Goal: Transaction & Acquisition: Subscribe to service/newsletter

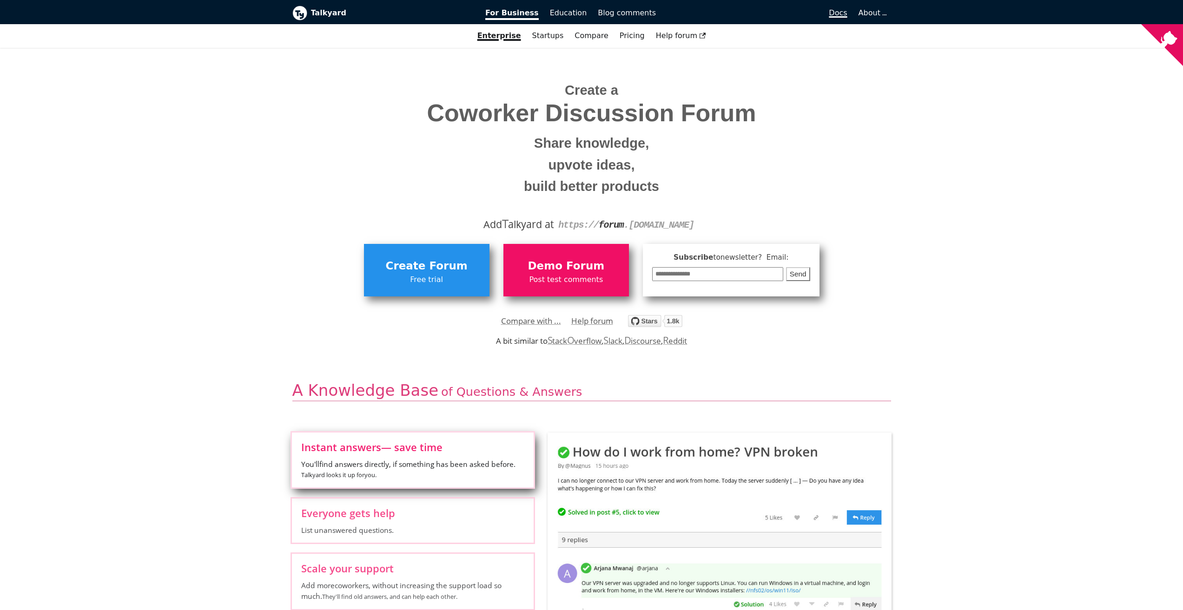
click at [841, 10] on span "Docs" at bounding box center [838, 12] width 18 height 9
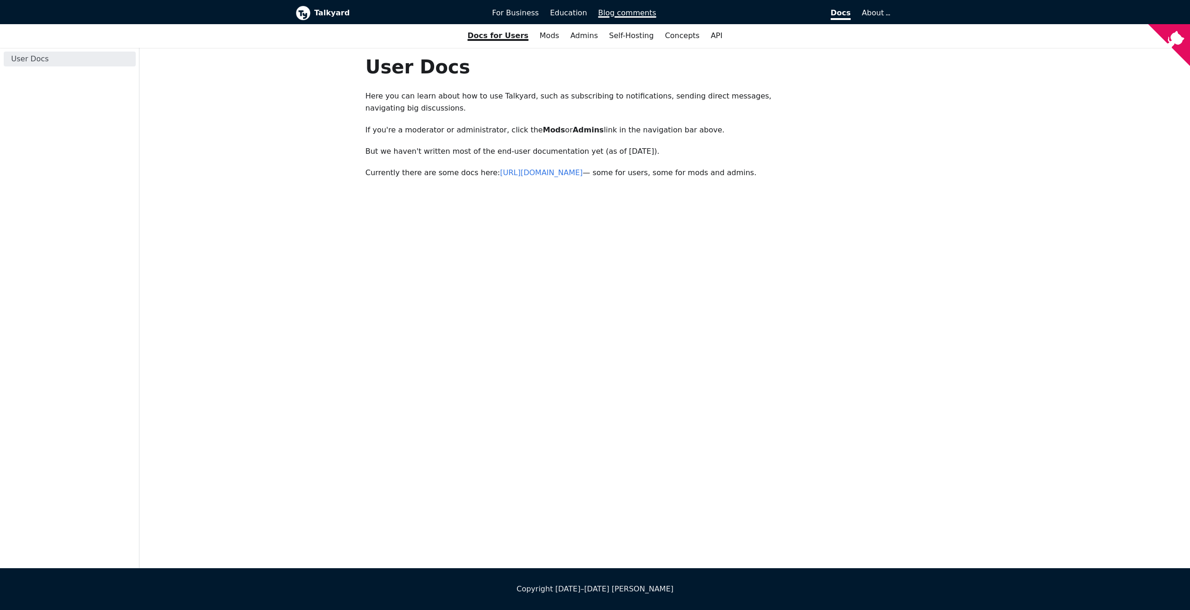
click at [618, 18] on link "Blog comments" at bounding box center [627, 13] width 69 height 16
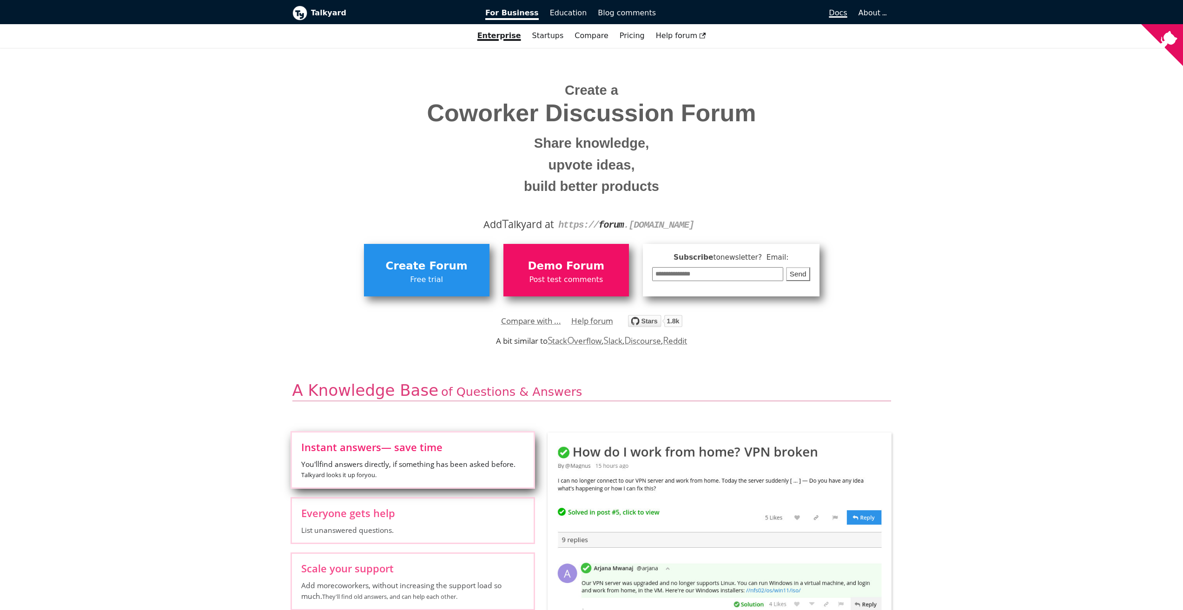
click at [841, 10] on span "Docs" at bounding box center [838, 12] width 18 height 9
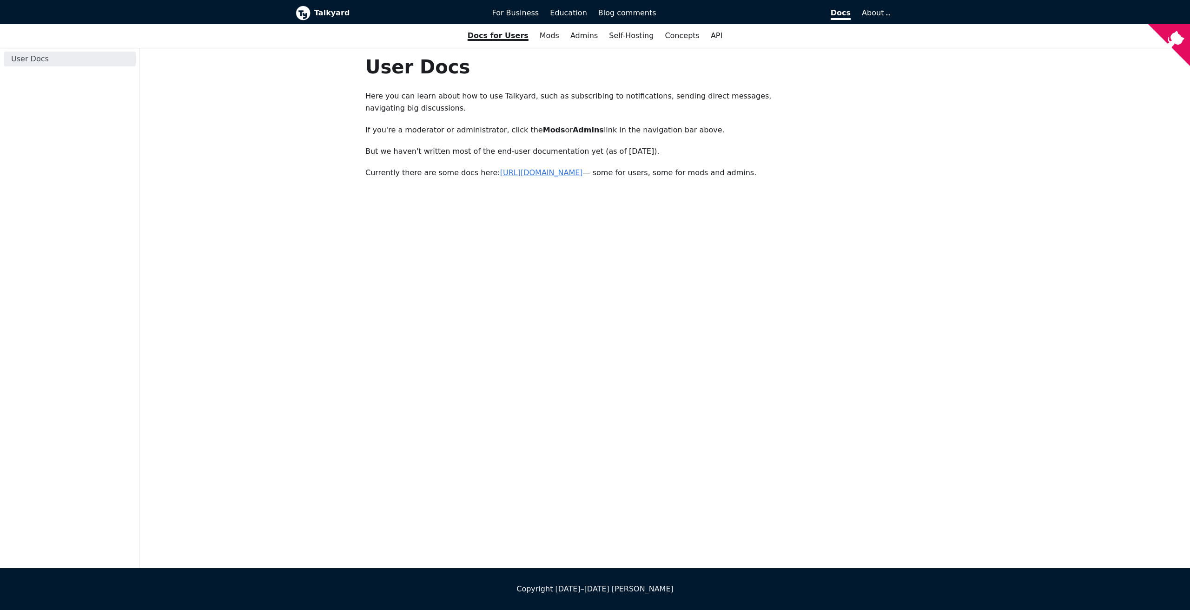
click at [572, 177] on link "https://forum.talkyard.io/latest/docs" at bounding box center [541, 172] width 83 height 9
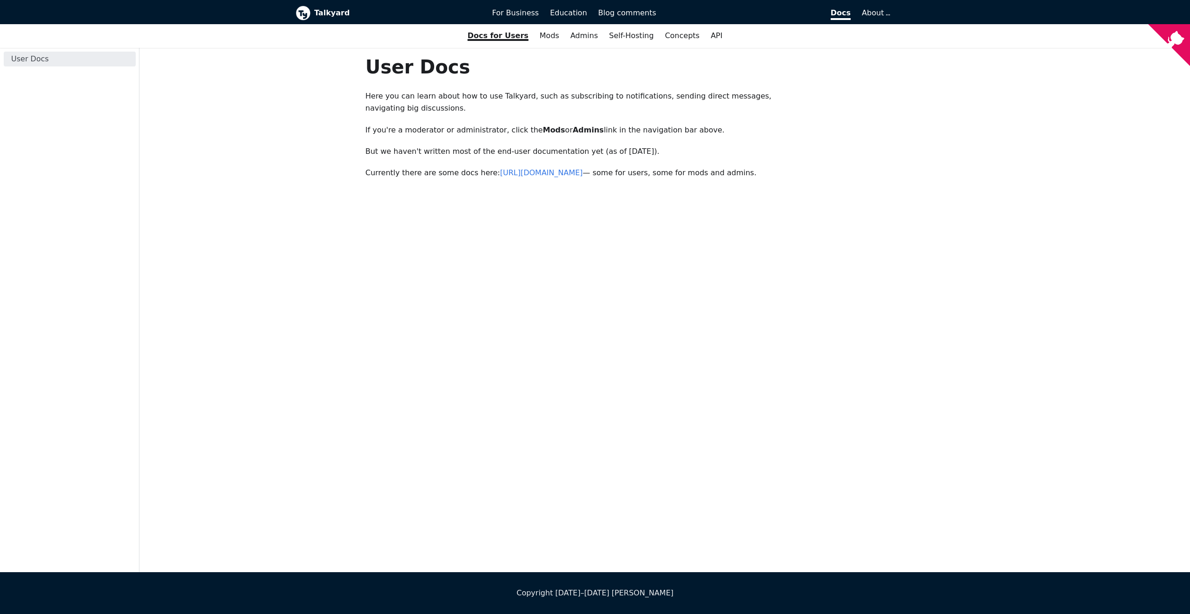
click at [313, 12] on link "Talkyard" at bounding box center [388, 13] width 184 height 15
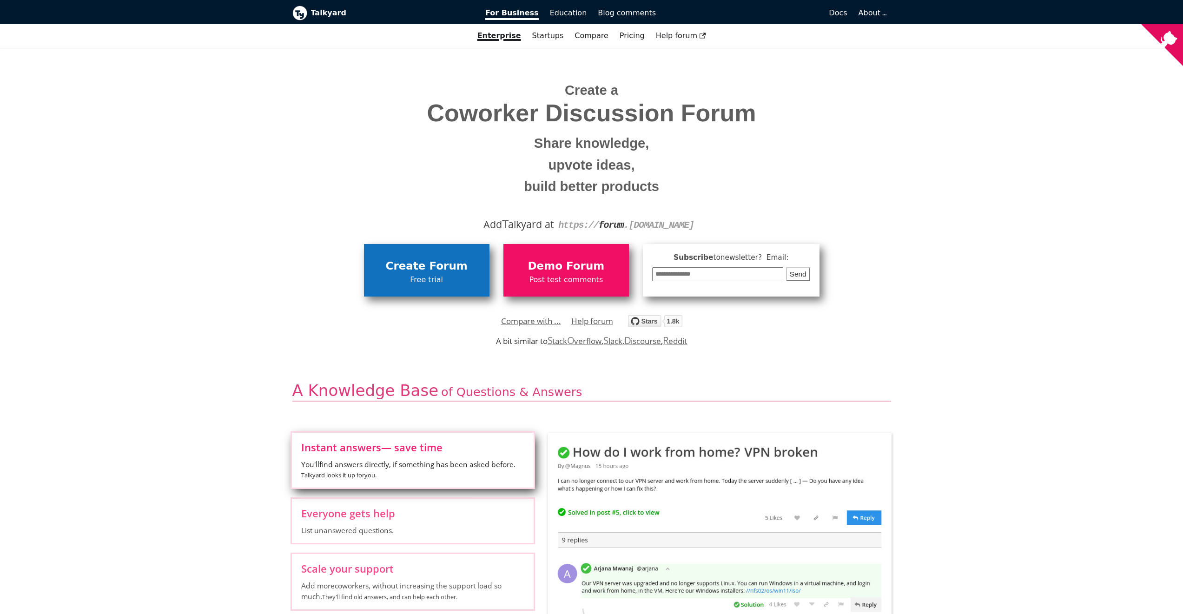
click at [434, 272] on span "Create Forum" at bounding box center [427, 267] width 116 height 18
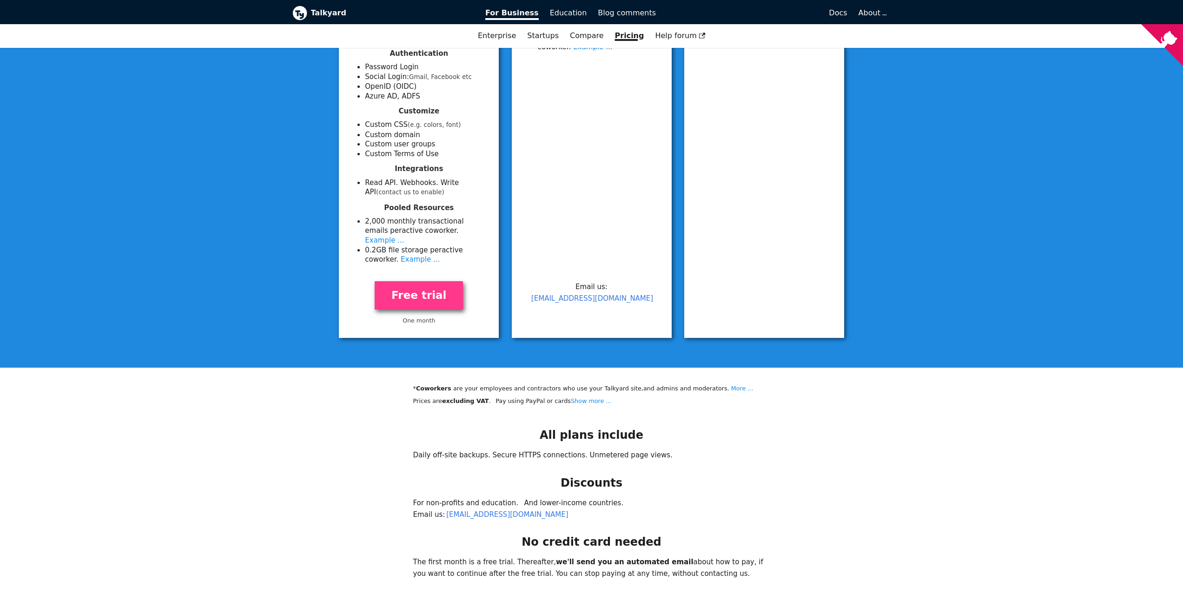
scroll to position [372, 0]
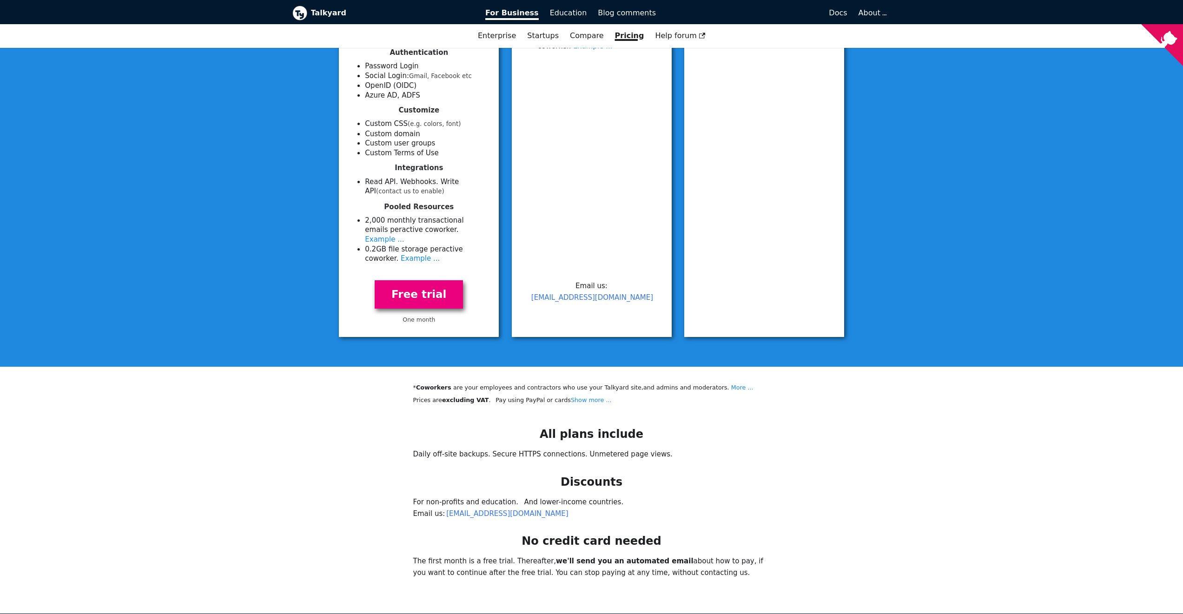
drag, startPoint x: 443, startPoint y: 302, endPoint x: 446, endPoint y: 285, distance: 16.5
click at [443, 302] on div "Free trial One month" at bounding box center [419, 302] width 138 height 67
click at [446, 283] on link "Free trial" at bounding box center [419, 294] width 88 height 28
click at [421, 285] on link "Free trial" at bounding box center [419, 294] width 88 height 28
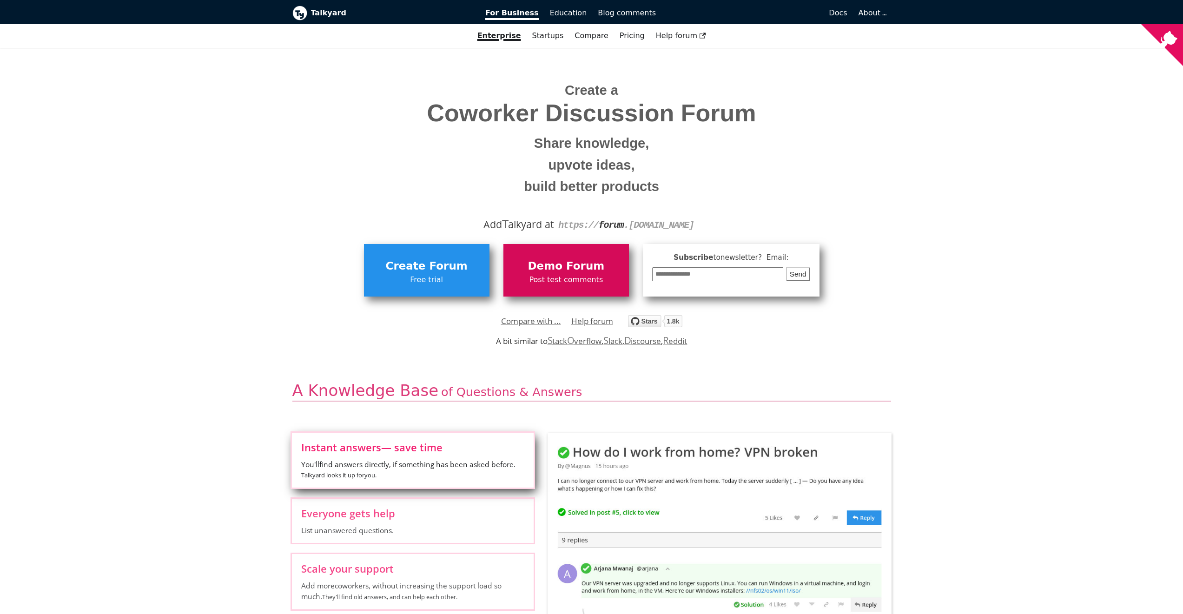
click at [600, 262] on span "Demo Forum" at bounding box center [566, 267] width 116 height 18
click at [517, 320] on link "Compare with ..." at bounding box center [531, 321] width 60 height 14
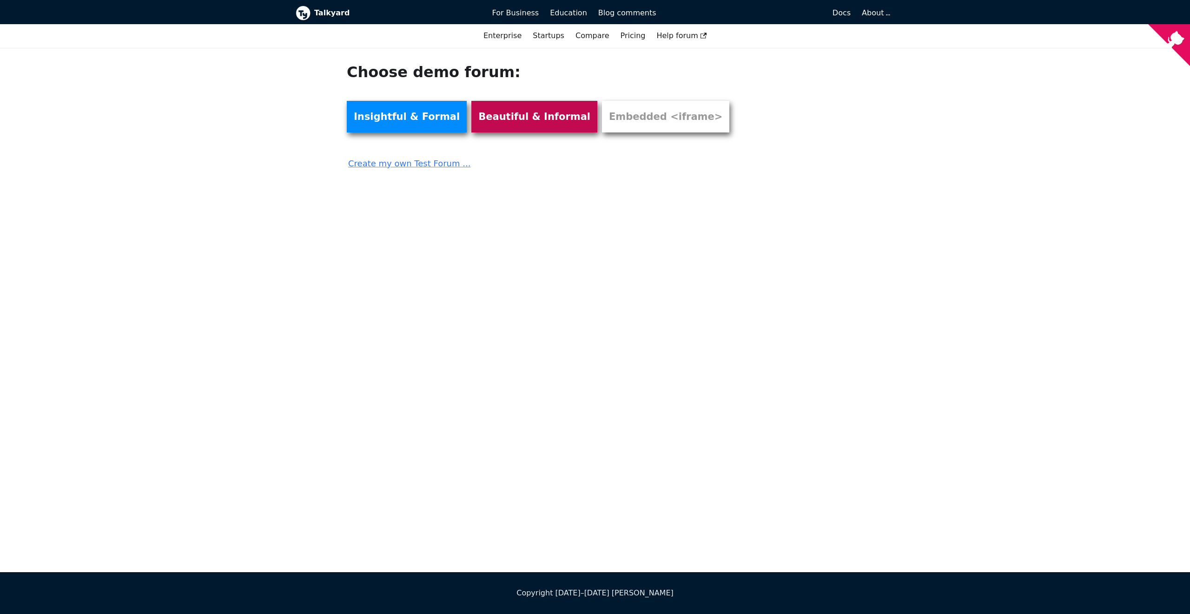
click at [514, 115] on link "Beautiful & Informal" at bounding box center [534, 117] width 126 height 32
click at [364, 107] on link "Insightful & Formal" at bounding box center [407, 117] width 120 height 32
click at [519, 12] on span "For Business" at bounding box center [515, 12] width 47 height 9
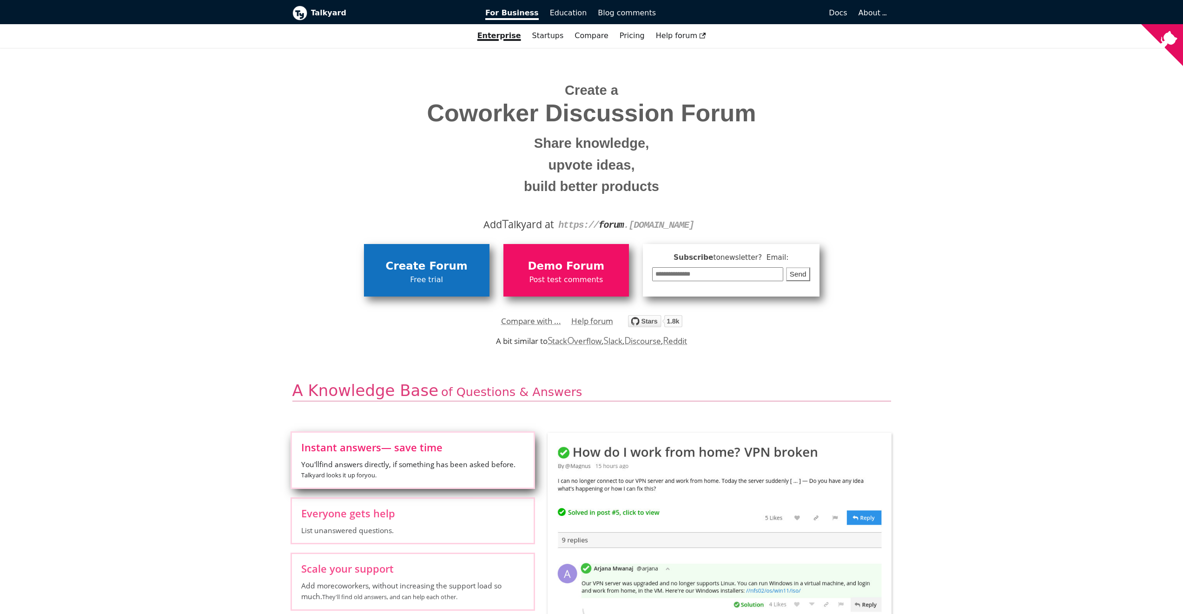
click at [434, 264] on span "Create Forum" at bounding box center [427, 267] width 116 height 18
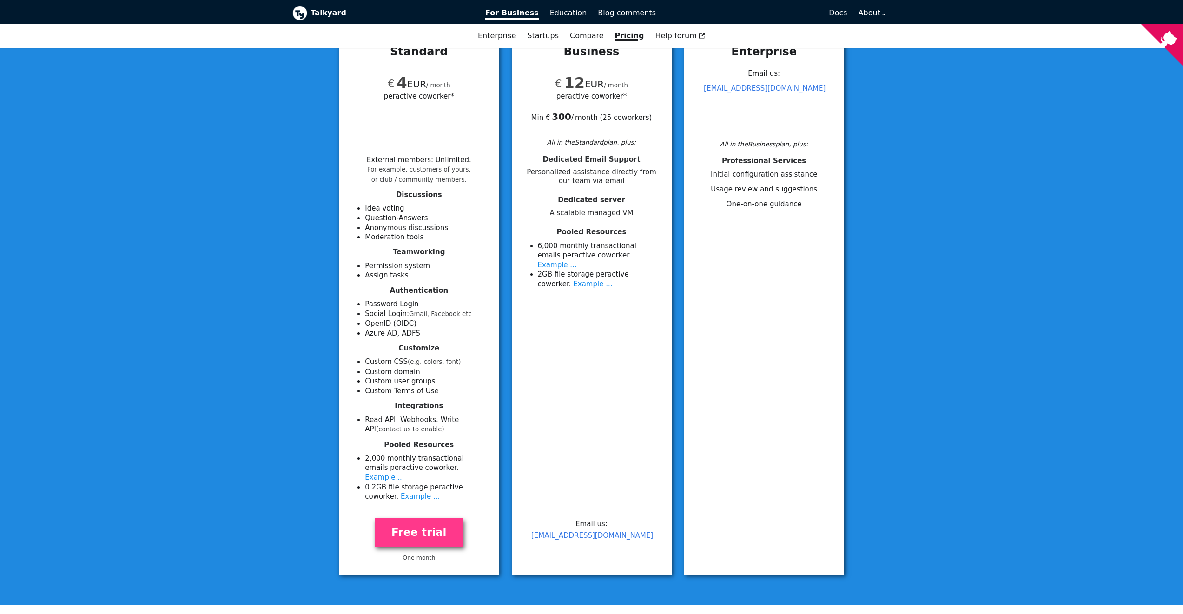
scroll to position [232, 0]
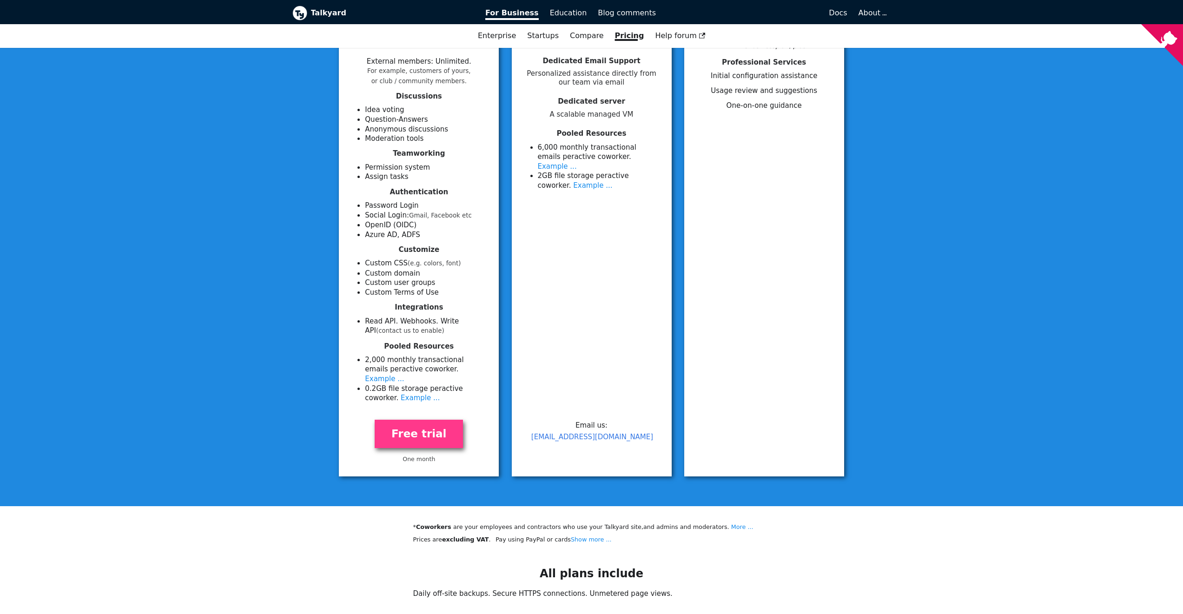
click at [395, 440] on div "Free trial One month" at bounding box center [419, 441] width 138 height 67
click at [420, 420] on link "Free trial" at bounding box center [419, 434] width 88 height 28
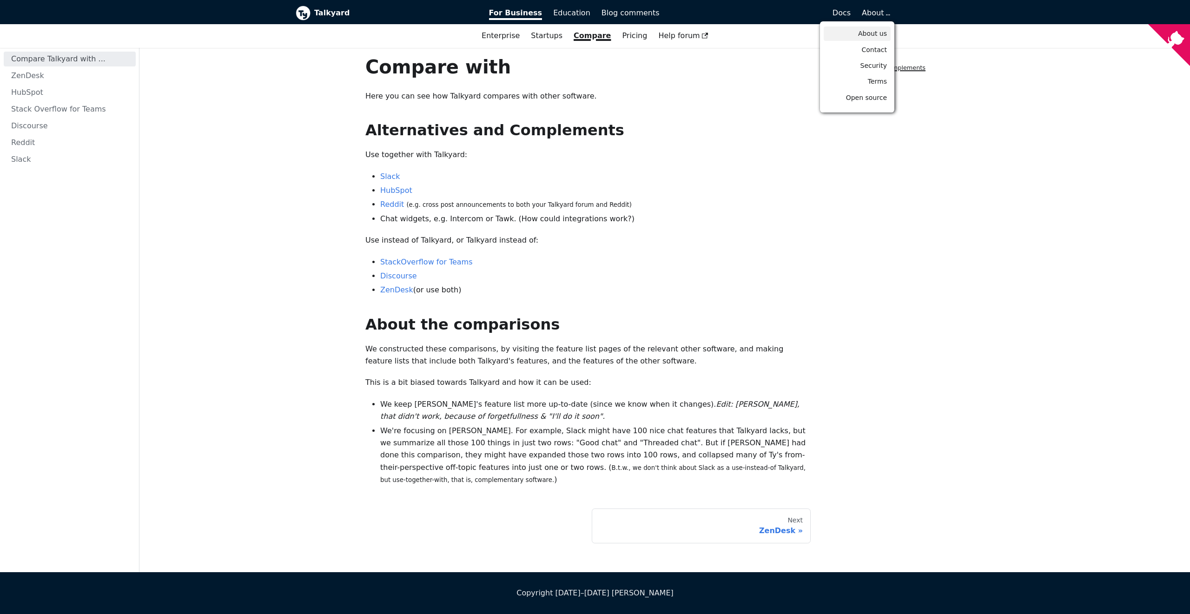
click at [877, 37] on span "About us" at bounding box center [872, 33] width 29 height 7
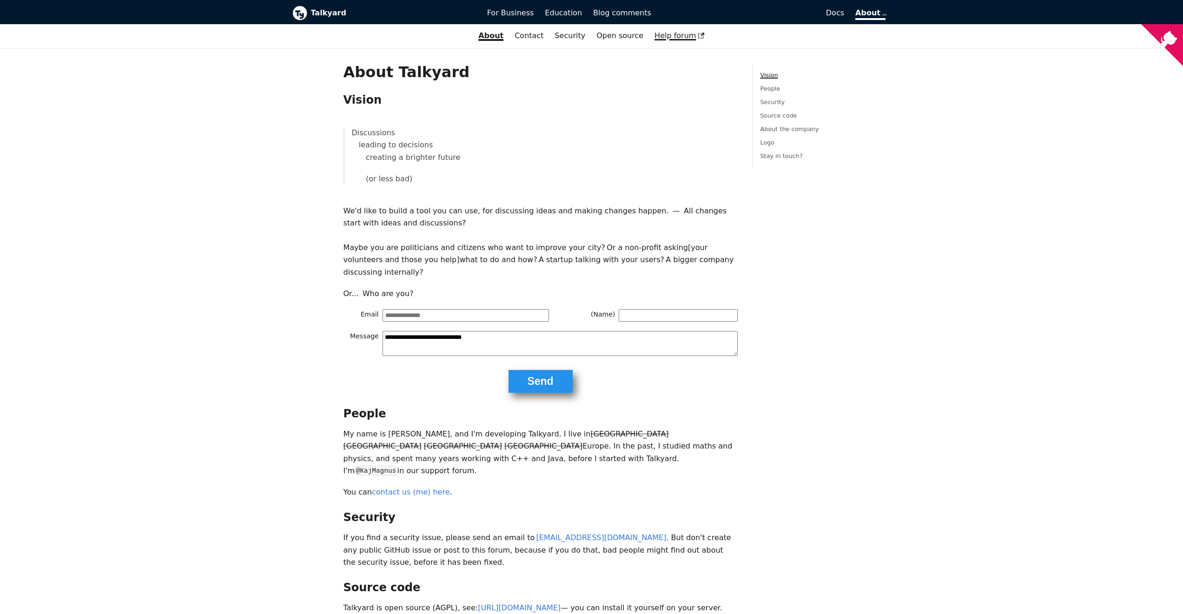
click at [655, 36] on span "Help forum" at bounding box center [679, 35] width 50 height 9
click at [761, 158] on link "Stay in touch?" at bounding box center [781, 155] width 42 height 7
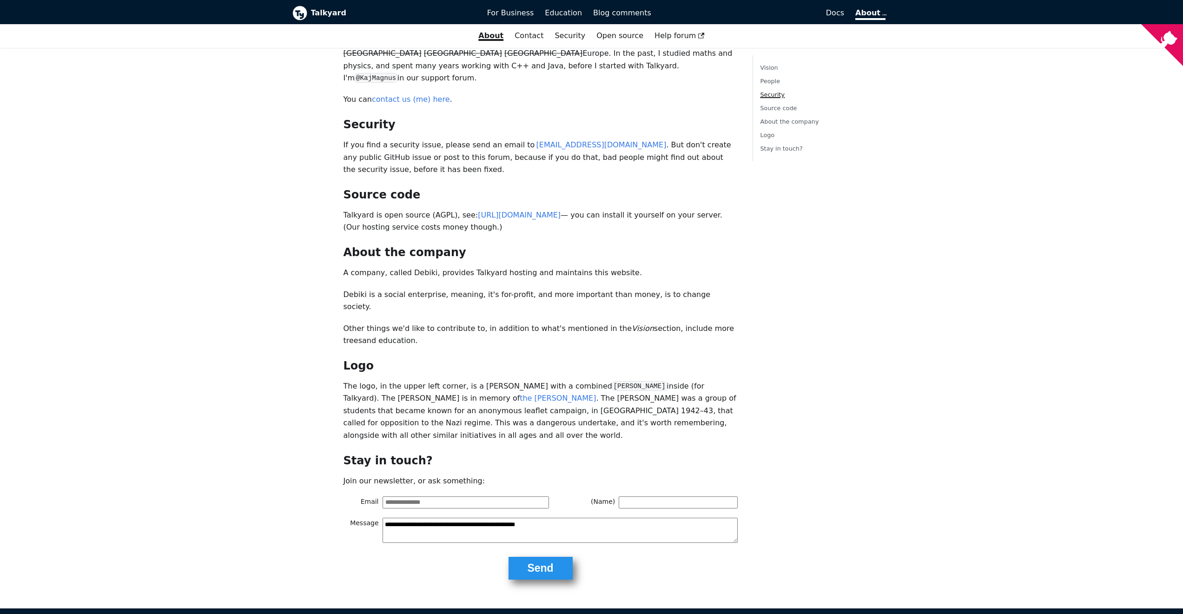
click at [323, 13] on b "Talkyard" at bounding box center [392, 13] width 163 height 12
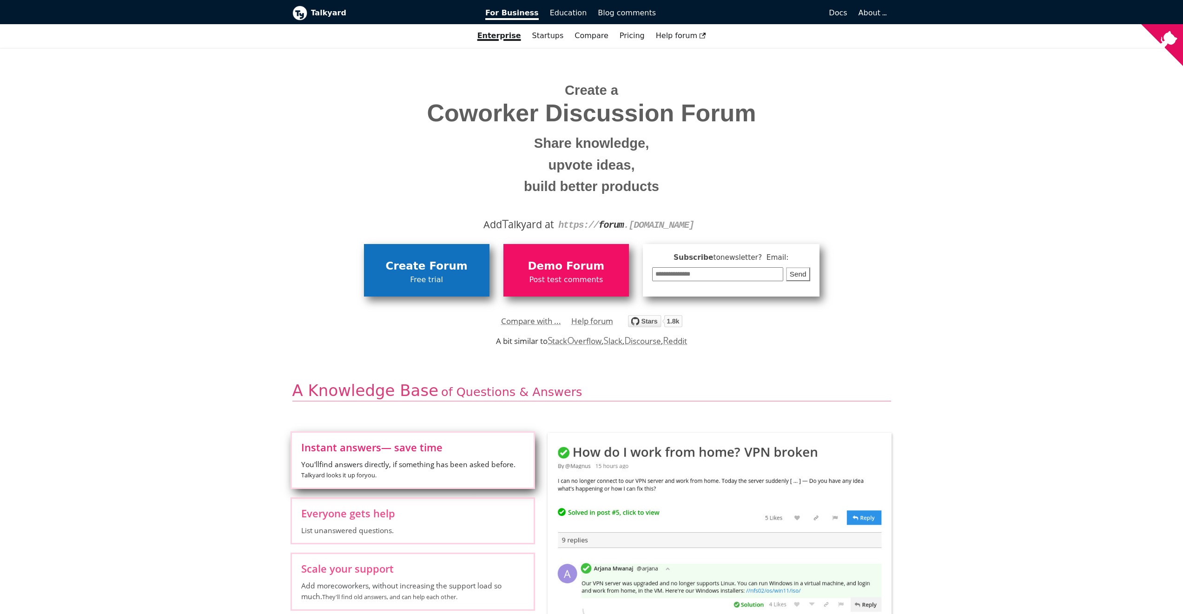
click at [476, 279] on span "Free trial" at bounding box center [427, 280] width 116 height 12
